Goal: Information Seeking & Learning: Learn about a topic

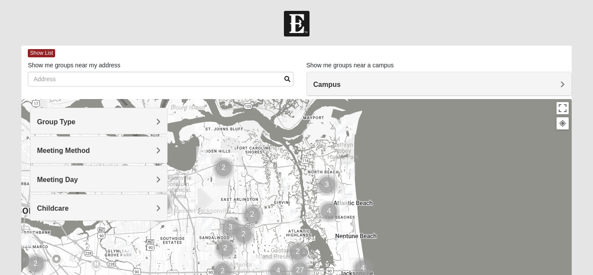
drag, startPoint x: 405, startPoint y: 139, endPoint x: 386, endPoint y: 132, distance: 20.3
click at [401, 140] on div at bounding box center [296, 273] width 551 height 348
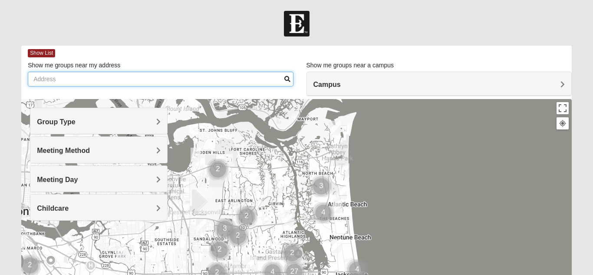
click at [50, 80] on input "Show me groups near my address" at bounding box center [160, 79] width 265 height 15
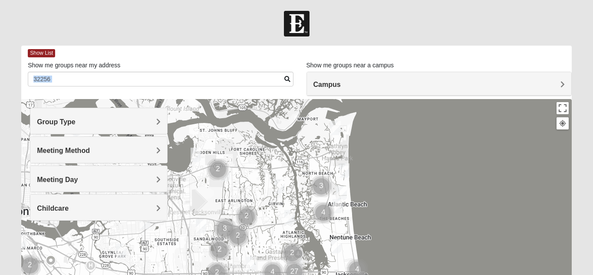
drag, startPoint x: 294, startPoint y: 88, endPoint x: 293, endPoint y: 82, distance: 6.1
click at [296, 86] on div "Show me groups near my address 32256" at bounding box center [160, 77] width 279 height 32
click at [286, 79] on span at bounding box center [288, 79] width 6 height 6
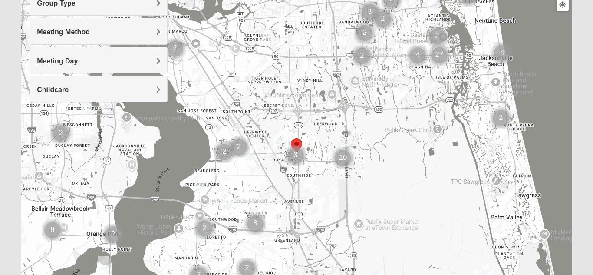
click at [538, 170] on div at bounding box center [296, 154] width 551 height 348
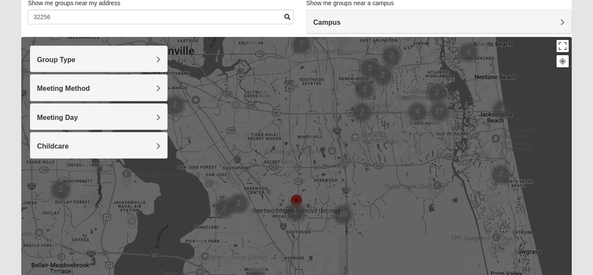
scroll to position [61, 0]
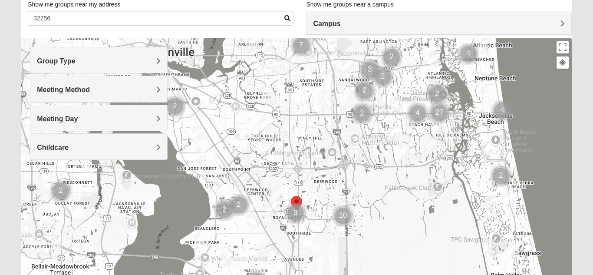
click at [165, 64] on div "Group Type" at bounding box center [98, 60] width 137 height 26
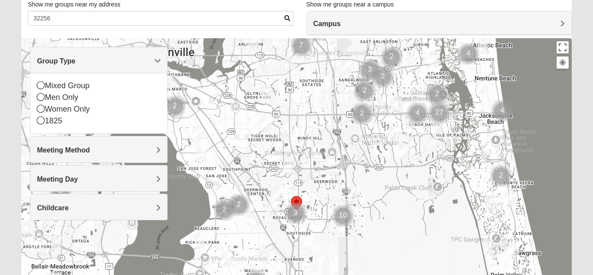
scroll to position [62, 0]
click at [51, 103] on div "Women Only" at bounding box center [99, 109] width 124 height 12
click at [288, 16] on span at bounding box center [288, 17] width 6 height 6
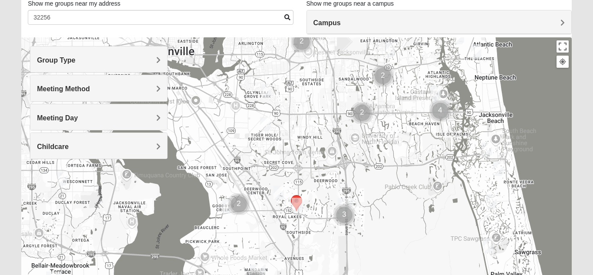
click at [47, 107] on div "Meeting Day" at bounding box center [98, 117] width 137 height 26
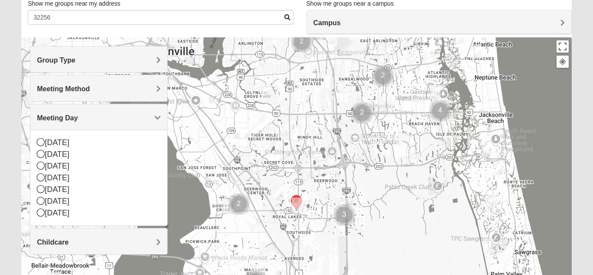
click at [47, 104] on div "Meeting Day" at bounding box center [98, 117] width 137 height 26
click at [442, 19] on h4 "Campus" at bounding box center [440, 23] width 252 height 8
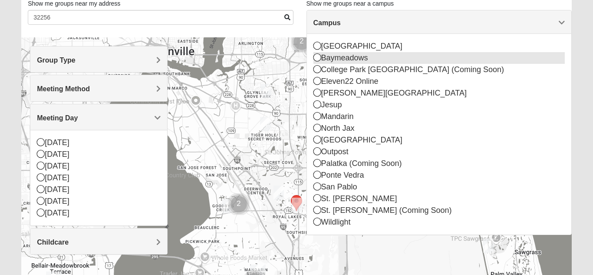
click at [364, 58] on div "Baymeadows" at bounding box center [440, 58] width 252 height 12
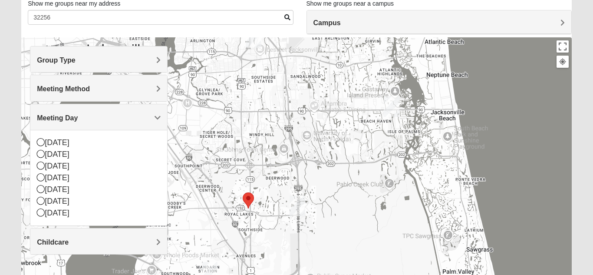
click at [324, 48] on div at bounding box center [296, 211] width 551 height 348
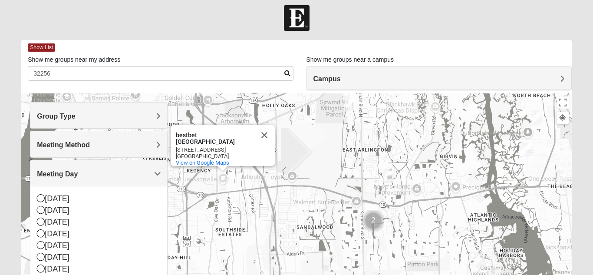
scroll to position [0, 0]
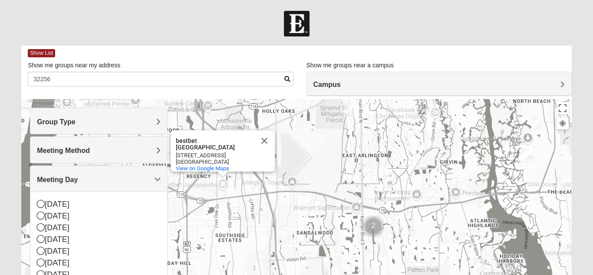
click at [396, 85] on h4 "Campus" at bounding box center [440, 84] width 252 height 8
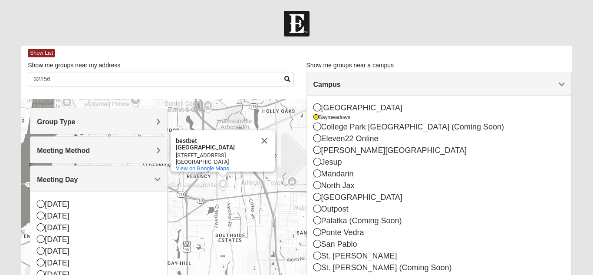
click at [209, 22] on div at bounding box center [296, 24] width 593 height 26
click at [268, 134] on button "Close" at bounding box center [264, 140] width 21 height 21
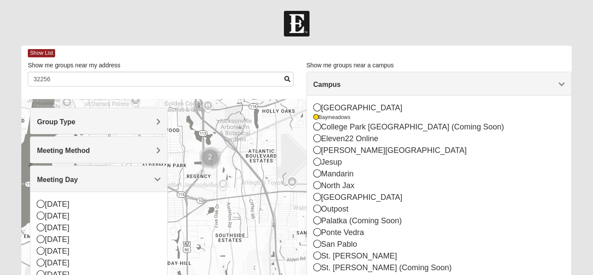
click at [117, 117] on div "Group Type" at bounding box center [98, 121] width 137 height 26
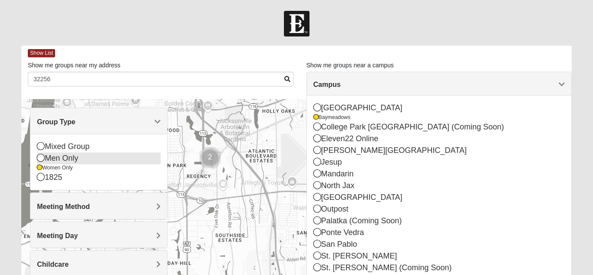
click at [44, 159] on icon at bounding box center [41, 158] width 8 height 8
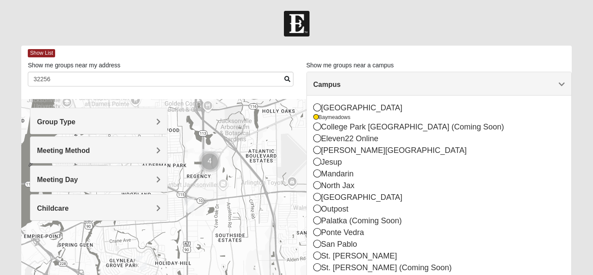
click at [418, 21] on div at bounding box center [296, 24] width 593 height 26
click at [569, 100] on div "[GEOGRAPHIC_DATA] [GEOGRAPHIC_DATA] [GEOGRAPHIC_DATA] (Coming Soon) Eleven22 On…" at bounding box center [439, 194] width 265 height 196
click at [563, 90] on div "Campus" at bounding box center [439, 83] width 265 height 23
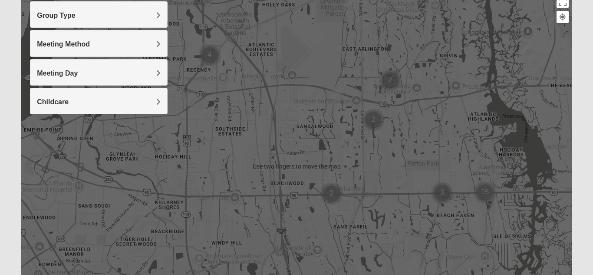
scroll to position [113, 0]
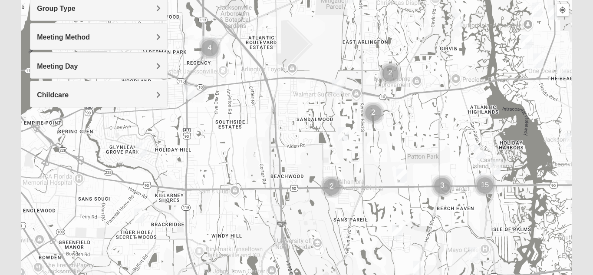
click at [431, 198] on div at bounding box center [296, 160] width 551 height 348
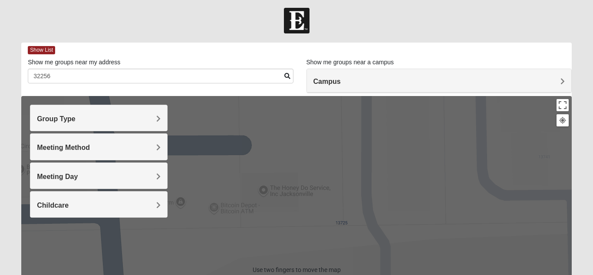
scroll to position [0, 0]
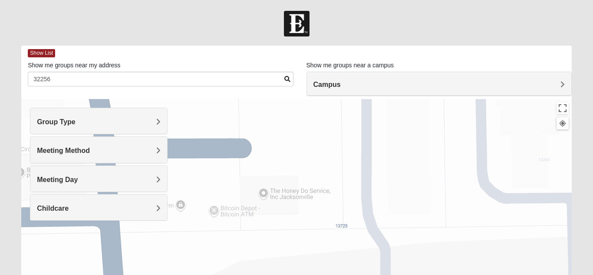
click at [407, 142] on div at bounding box center [296, 273] width 551 height 348
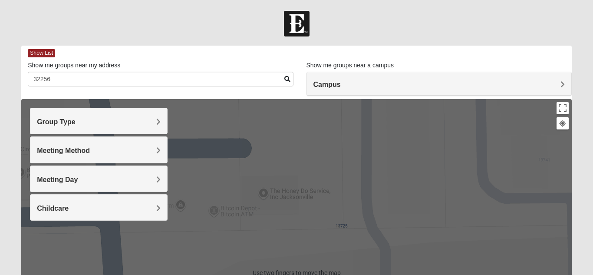
click at [359, 71] on div "Show me groups near a campus Campus [GEOGRAPHIC_DATA] [GEOGRAPHIC_DATA] [GEOGRA…" at bounding box center [439, 66] width 265 height 11
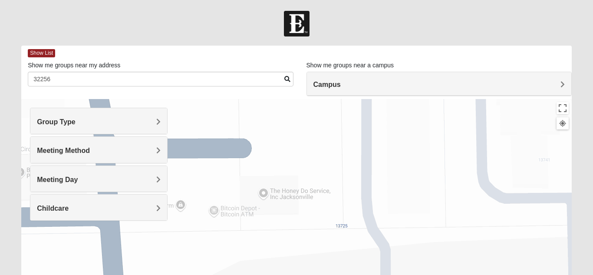
click at [392, 86] on h4 "Campus" at bounding box center [440, 84] width 252 height 8
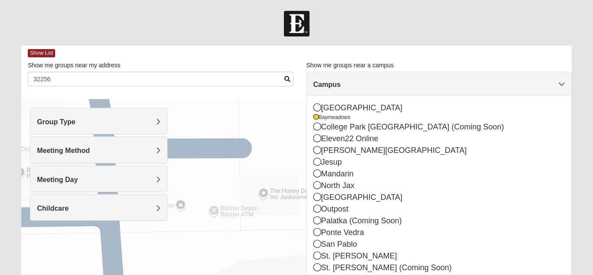
click at [407, 31] on div at bounding box center [296, 24] width 593 height 26
click at [341, 85] on span "Campus" at bounding box center [327, 84] width 27 height 7
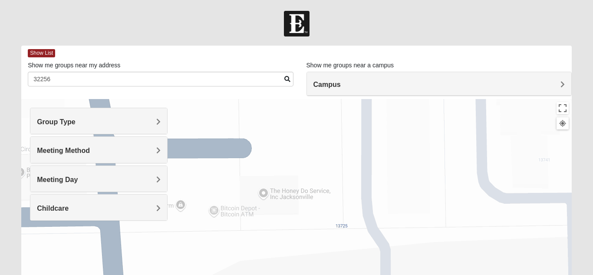
scroll to position [1, 0]
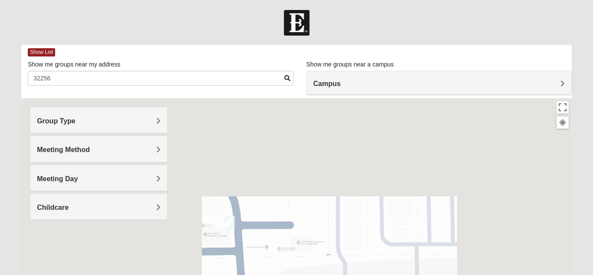
click at [164, 123] on div "Group Type" at bounding box center [98, 120] width 137 height 26
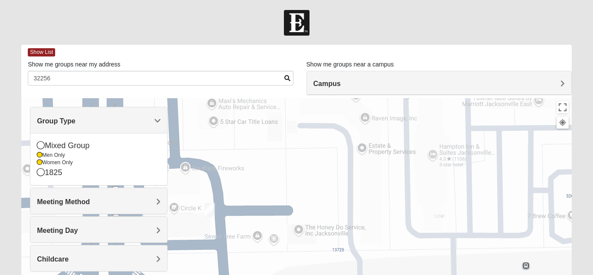
click at [154, 126] on div "Group Type" at bounding box center [98, 120] width 137 height 26
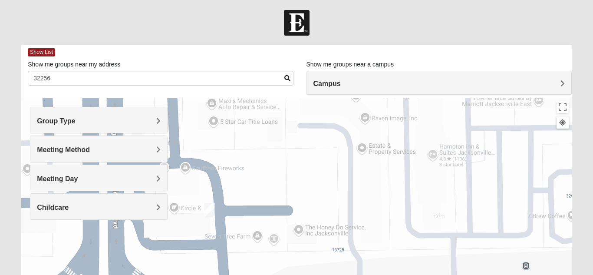
click at [154, 130] on div "Group Type" at bounding box center [98, 120] width 137 height 26
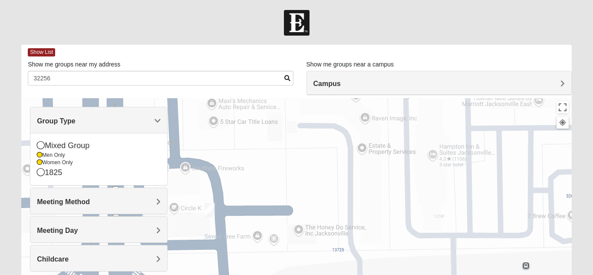
click at [51, 168] on div "1825" at bounding box center [99, 173] width 124 height 12
click at [45, 169] on div "1825" at bounding box center [99, 173] width 124 height 12
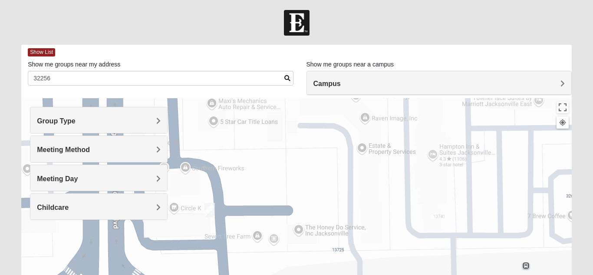
drag, startPoint x: 159, startPoint y: 127, endPoint x: 160, endPoint y: 122, distance: 5.9
click at [76, 124] on span "Group Type" at bounding box center [56, 120] width 39 height 7
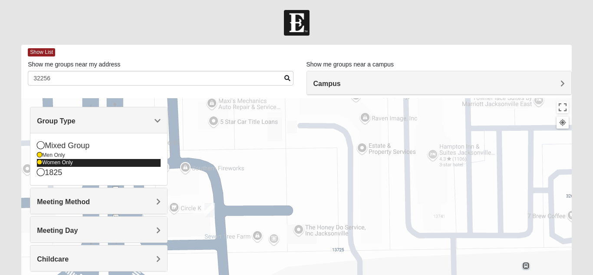
click at [38, 165] on icon at bounding box center [39, 162] width 5 height 5
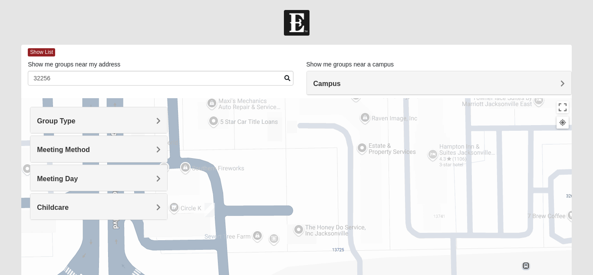
click at [46, 165] on div "Group Type Mixed Group Men Only Women Only 1825 Meeting Method In Person Online…" at bounding box center [99, 163] width 138 height 113
click at [154, 120] on h4 "Group Type" at bounding box center [99, 121] width 124 height 8
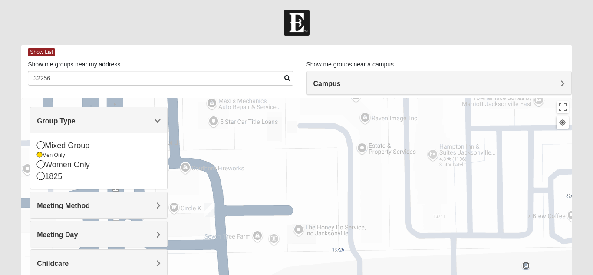
click at [252, 26] on div at bounding box center [296, 23] width 593 height 26
click at [76, 118] on span "Group Type" at bounding box center [56, 120] width 39 height 7
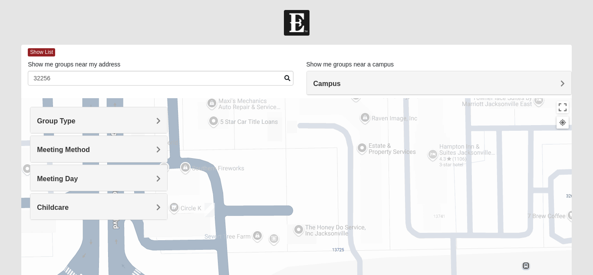
click at [102, 178] on h4 "Meeting Day" at bounding box center [99, 179] width 124 height 8
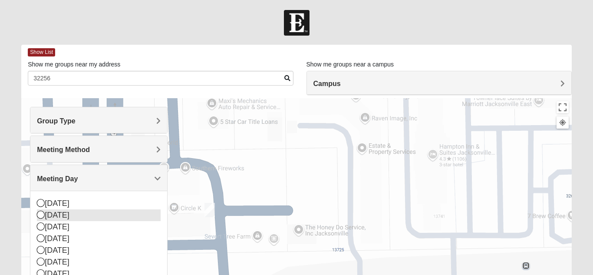
click at [78, 216] on div "[DATE]" at bounding box center [99, 215] width 124 height 12
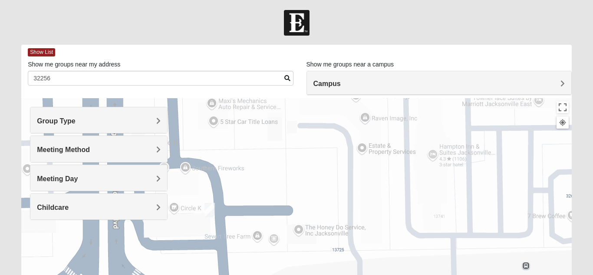
click at [449, 19] on div at bounding box center [296, 23] width 593 height 26
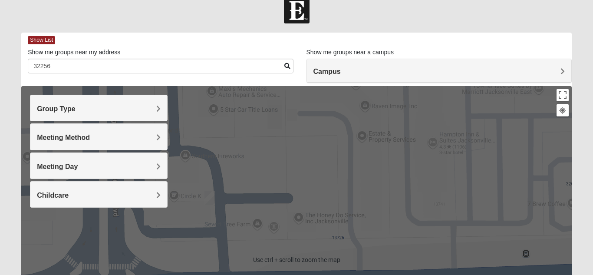
scroll to position [14, 0]
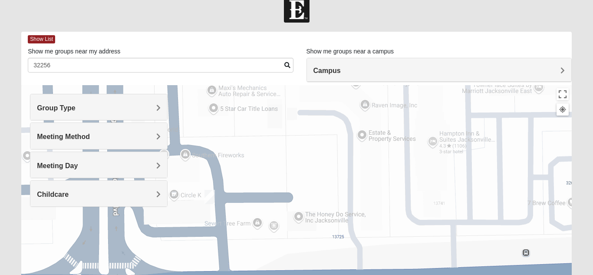
click at [517, 20] on div at bounding box center [296, 10] width 593 height 26
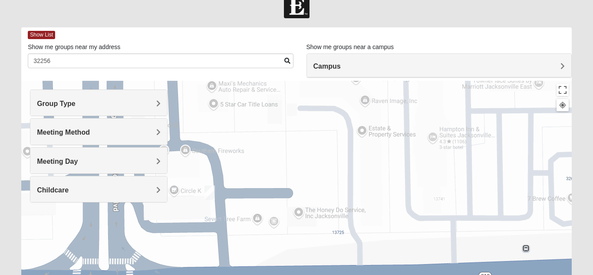
scroll to position [17, 0]
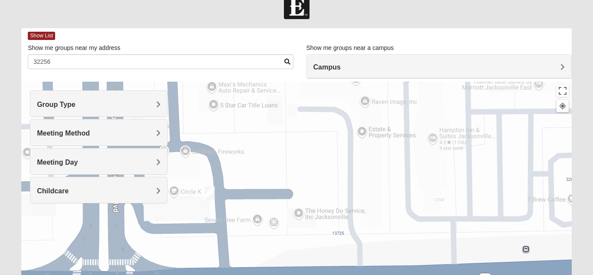
click at [288, 62] on span at bounding box center [288, 62] width 6 height 6
click at [286, 61] on span at bounding box center [288, 62] width 6 height 6
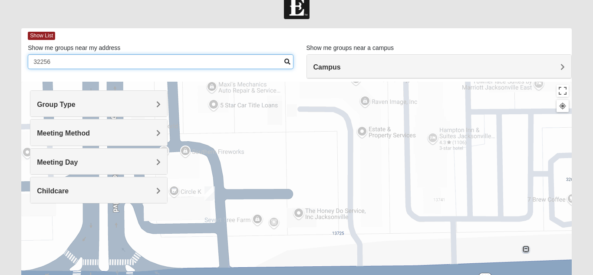
click at [66, 63] on input "32256" at bounding box center [160, 61] width 265 height 15
type input "3"
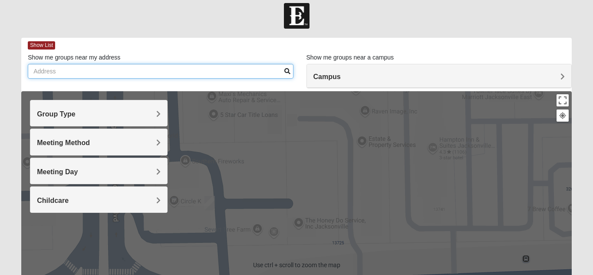
scroll to position [0, 0]
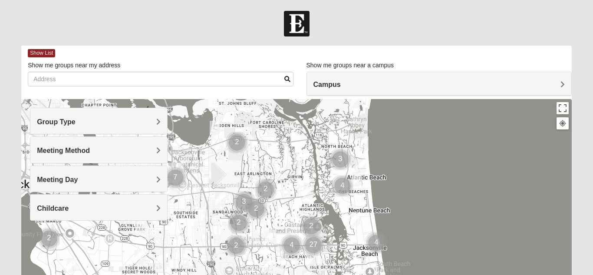
drag, startPoint x: 514, startPoint y: 148, endPoint x: 530, endPoint y: 123, distance: 29.5
click at [530, 123] on div at bounding box center [296, 273] width 551 height 348
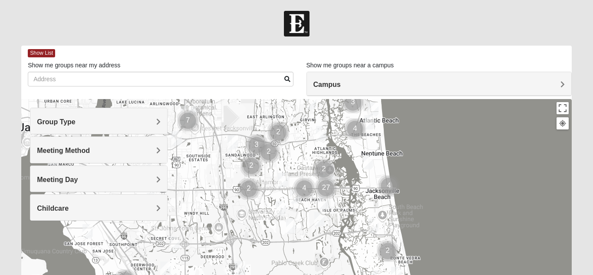
drag, startPoint x: 481, startPoint y: 196, endPoint x: 494, endPoint y: 138, distance: 59.1
click at [494, 138] on div at bounding box center [296, 273] width 551 height 348
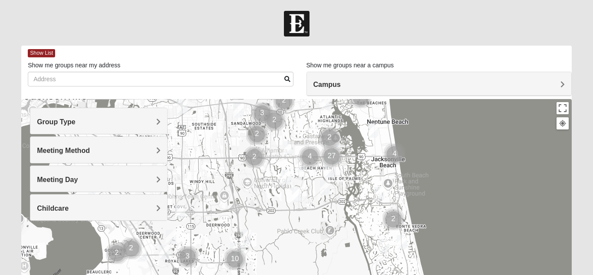
drag, startPoint x: 453, startPoint y: 208, endPoint x: 459, endPoint y: 174, distance: 34.1
click at [459, 174] on div at bounding box center [296, 273] width 551 height 348
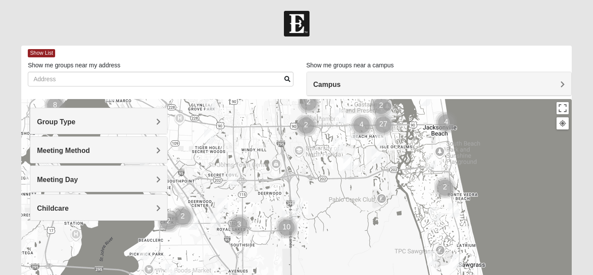
drag, startPoint x: 448, startPoint y: 194, endPoint x: 501, endPoint y: 162, distance: 61.5
click at [501, 162] on div at bounding box center [296, 273] width 551 height 348
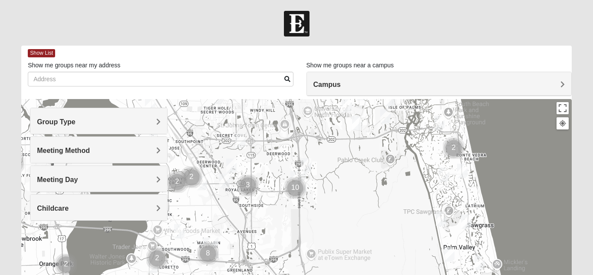
drag, startPoint x: 325, startPoint y: 246, endPoint x: 333, endPoint y: 206, distance: 41.3
click at [333, 206] on div at bounding box center [296, 273] width 551 height 348
click at [248, 183] on img "Cluster of 3 groups" at bounding box center [248, 185] width 29 height 29
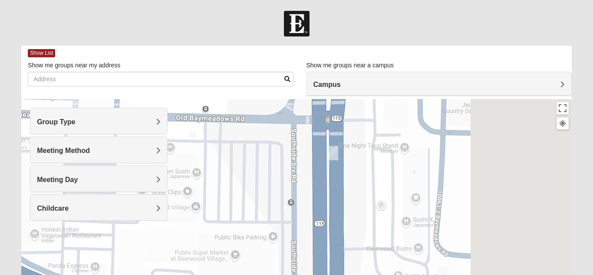
drag, startPoint x: 505, startPoint y: 204, endPoint x: 360, endPoint y: 155, distance: 153.1
click at [360, 155] on div "To navigate, press the arrow keys." at bounding box center [296, 273] width 551 height 348
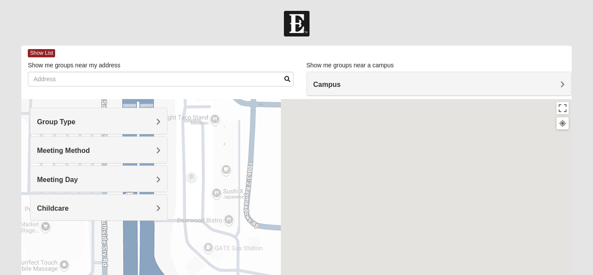
drag, startPoint x: 502, startPoint y: 206, endPoint x: 310, endPoint y: 176, distance: 194.7
click at [310, 176] on div "To navigate, press the arrow keys." at bounding box center [296, 273] width 551 height 348
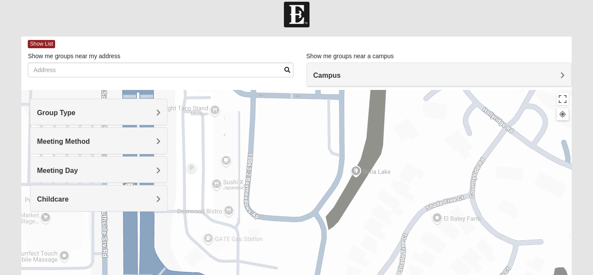
scroll to position [10, 0]
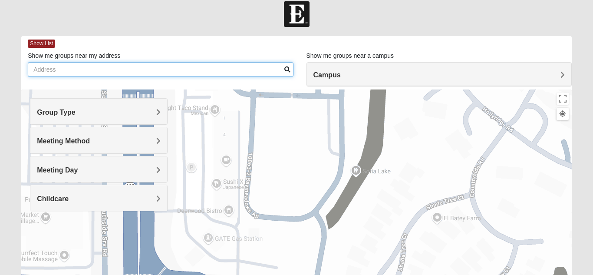
click at [120, 72] on input "Show me groups near my address" at bounding box center [160, 69] width 265 height 15
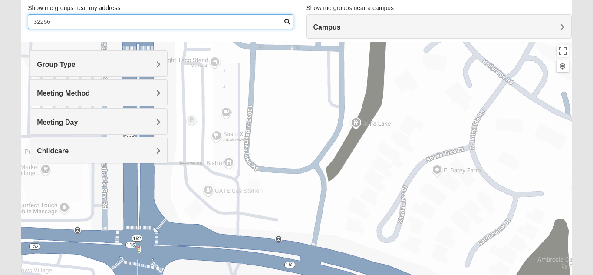
scroll to position [73, 0]
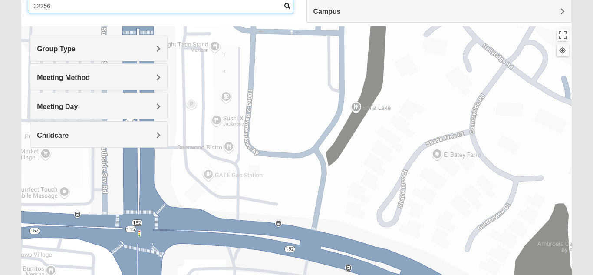
type input "32256"
click at [144, 58] on div "Group Type" at bounding box center [98, 48] width 137 height 26
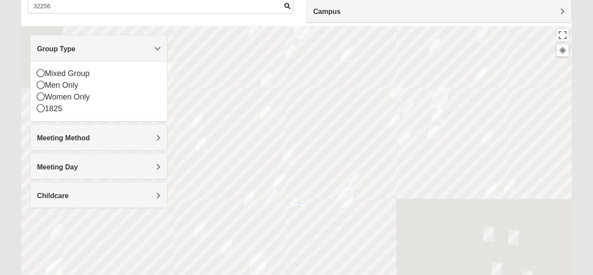
scroll to position [102, 0]
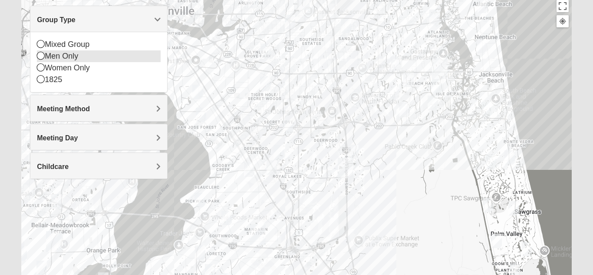
drag, startPoint x: 40, startPoint y: 58, endPoint x: 59, endPoint y: 55, distance: 18.9
click at [44, 54] on div "Men Only" at bounding box center [99, 56] width 124 height 12
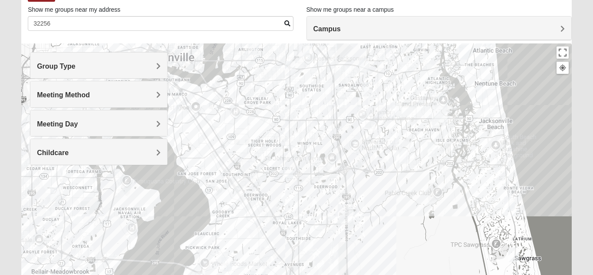
scroll to position [54, 0]
click at [287, 222] on div "To navigate, press the arrow keys." at bounding box center [296, 219] width 551 height 348
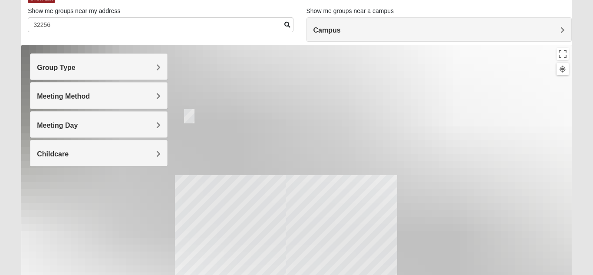
click at [58, 70] on span "Group Type" at bounding box center [56, 67] width 39 height 7
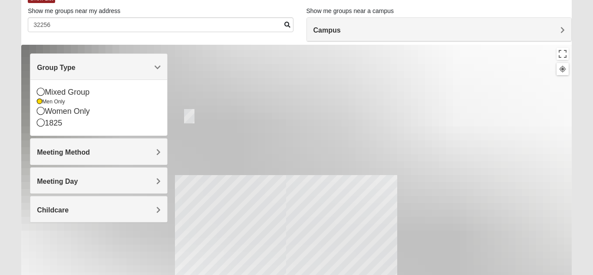
click at [90, 179] on h4 "Meeting Day" at bounding box center [99, 181] width 124 height 8
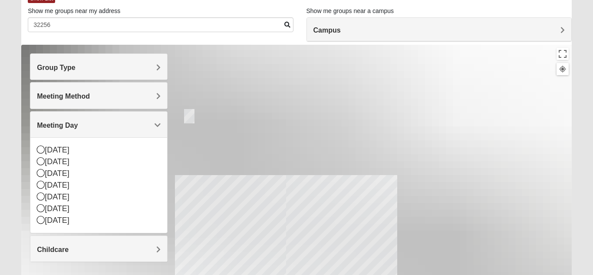
drag, startPoint x: 66, startPoint y: 163, endPoint x: 57, endPoint y: 162, distance: 8.4
click at [66, 163] on div "[DATE]" at bounding box center [99, 162] width 124 height 12
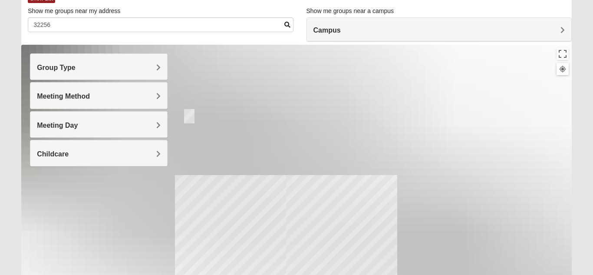
click at [468, 222] on div "To navigate, press the arrow keys." at bounding box center [296, 219] width 551 height 348
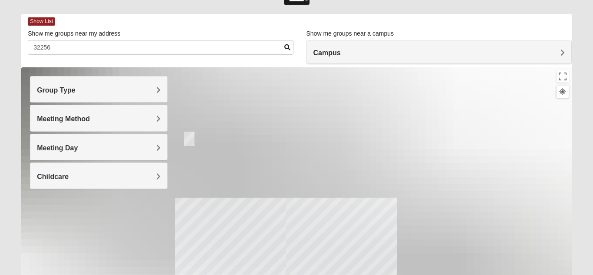
scroll to position [30, 0]
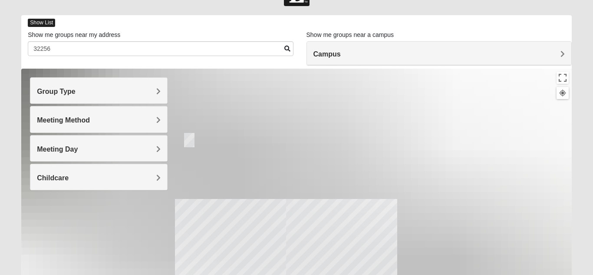
click at [38, 25] on span "Show List" at bounding box center [41, 23] width 27 height 8
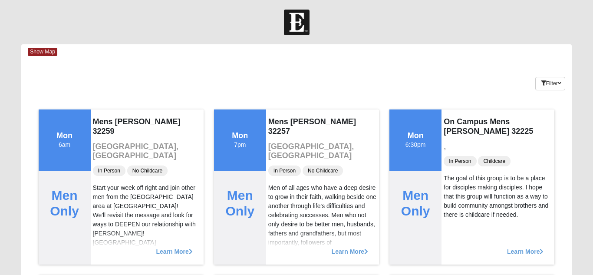
scroll to position [0, 0]
